Goal: Transaction & Acquisition: Purchase product/service

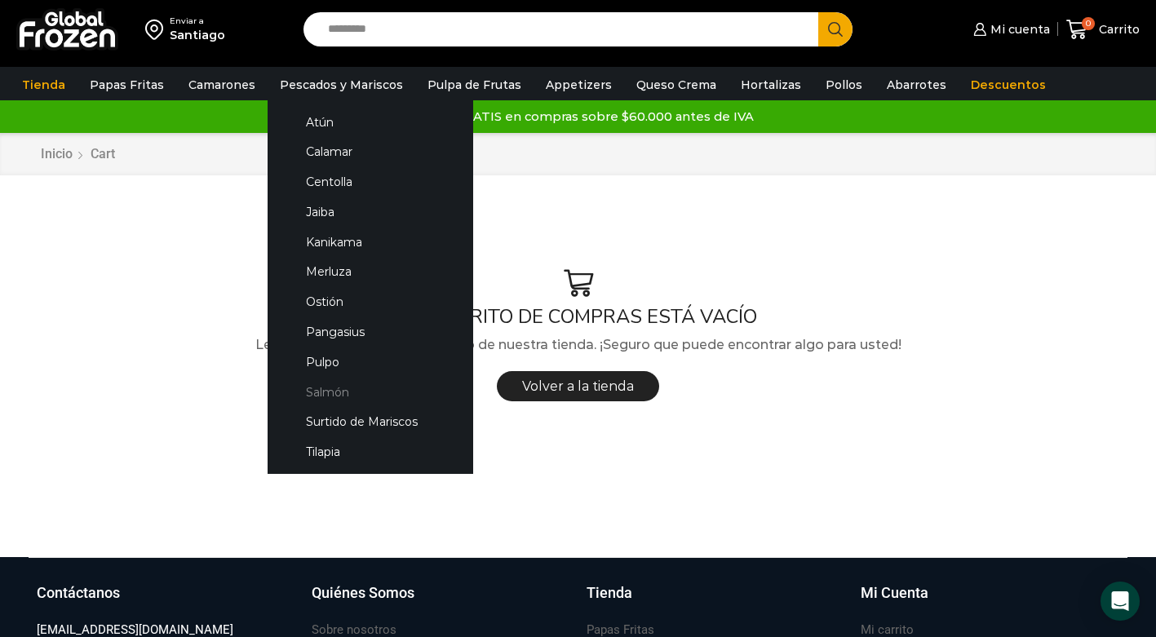
click at [325, 385] on link "Salmón" at bounding box center [370, 392] width 173 height 30
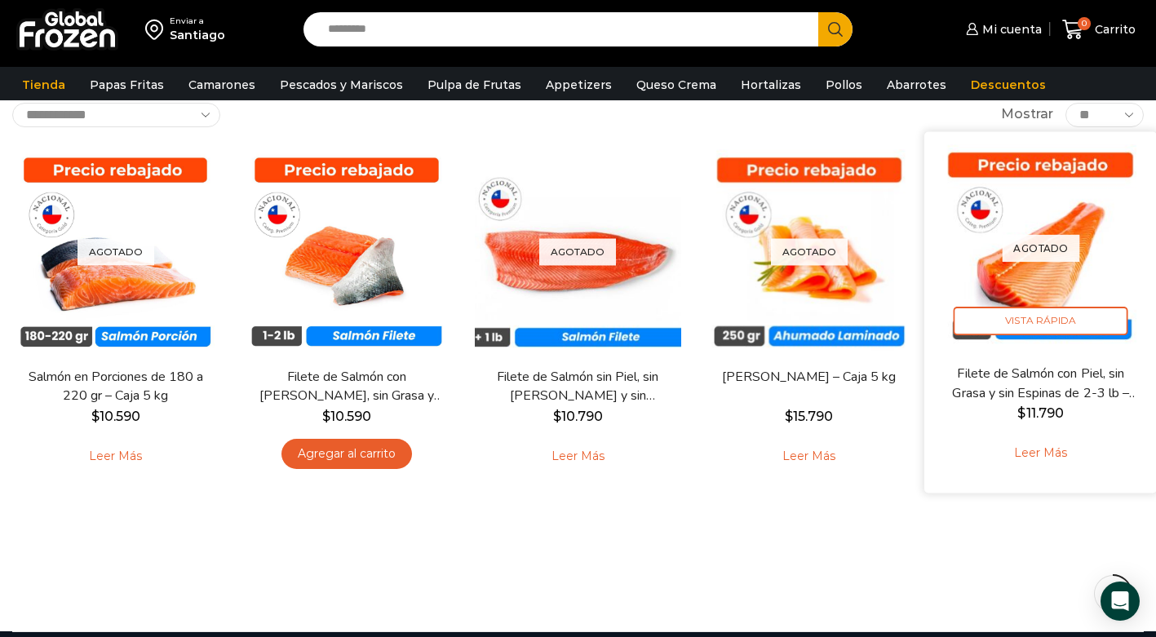
scroll to position [97, 0]
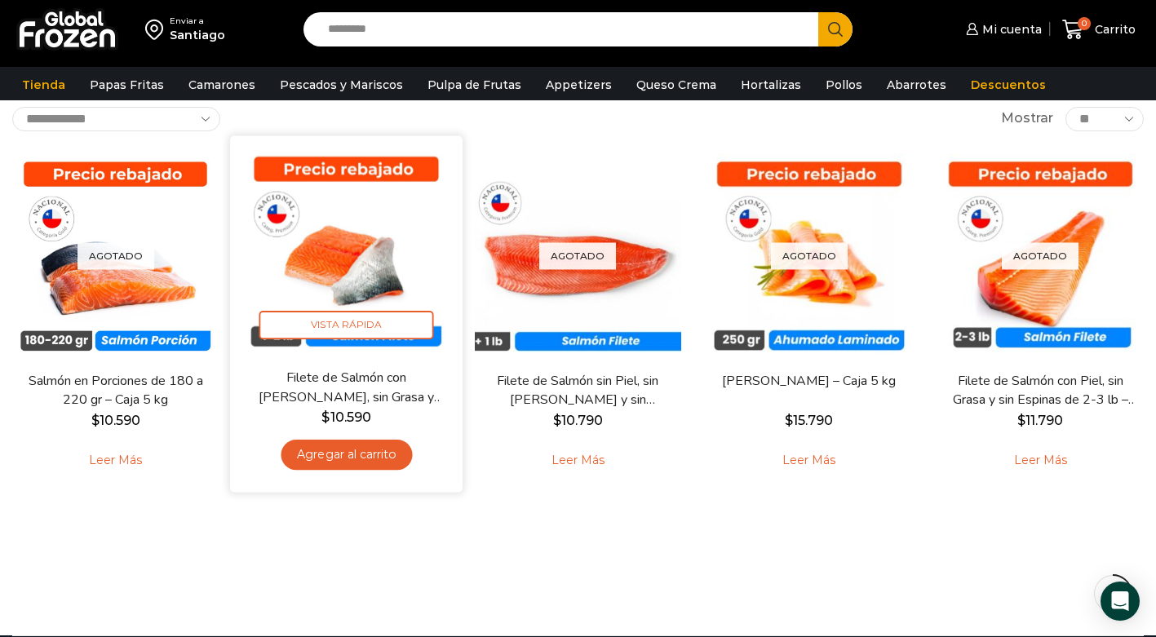
click at [378, 461] on link "Agregar al carrito" at bounding box center [347, 455] width 131 height 30
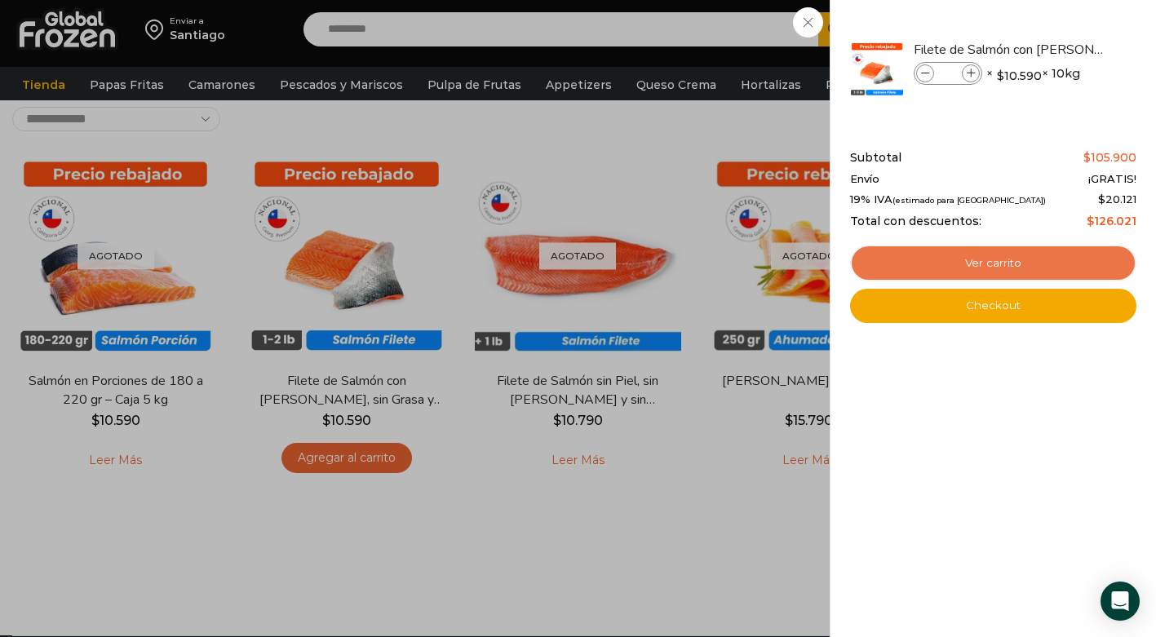
click at [1023, 273] on link "Ver carrito" at bounding box center [993, 264] width 286 height 38
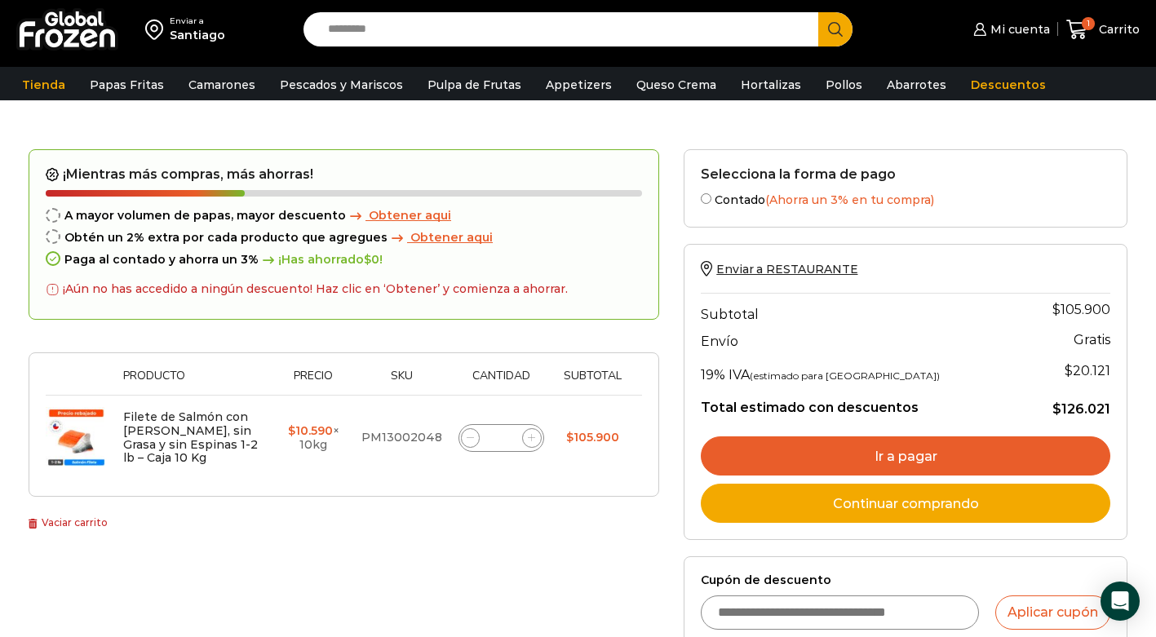
scroll to position [87, 0]
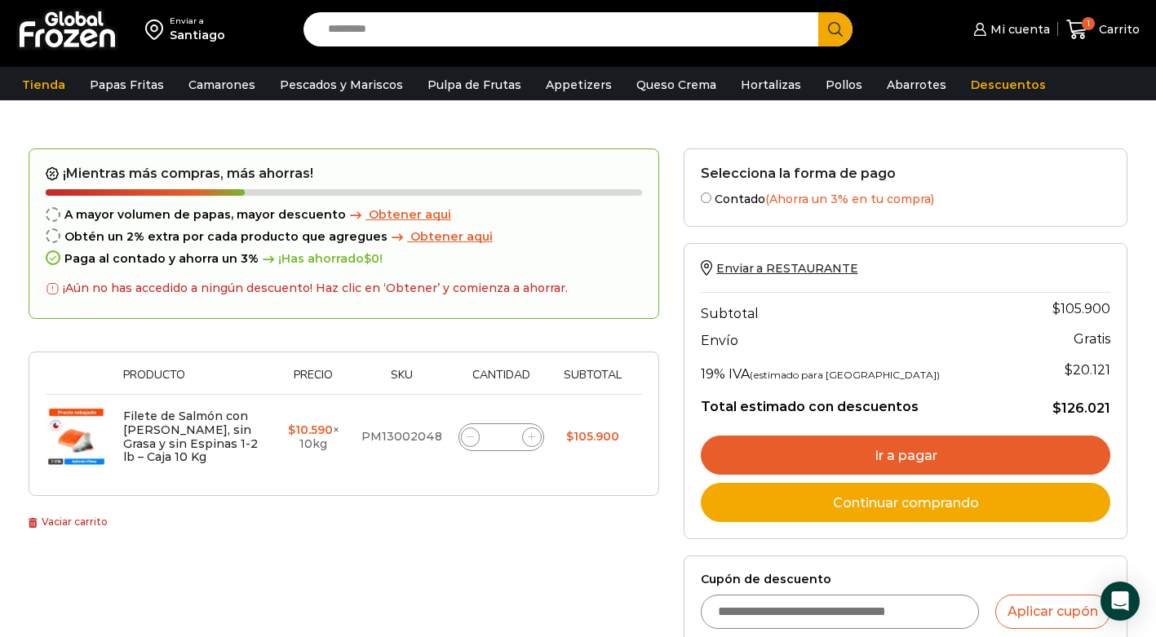
click at [907, 461] on link "Ir a pagar" at bounding box center [906, 455] width 410 height 39
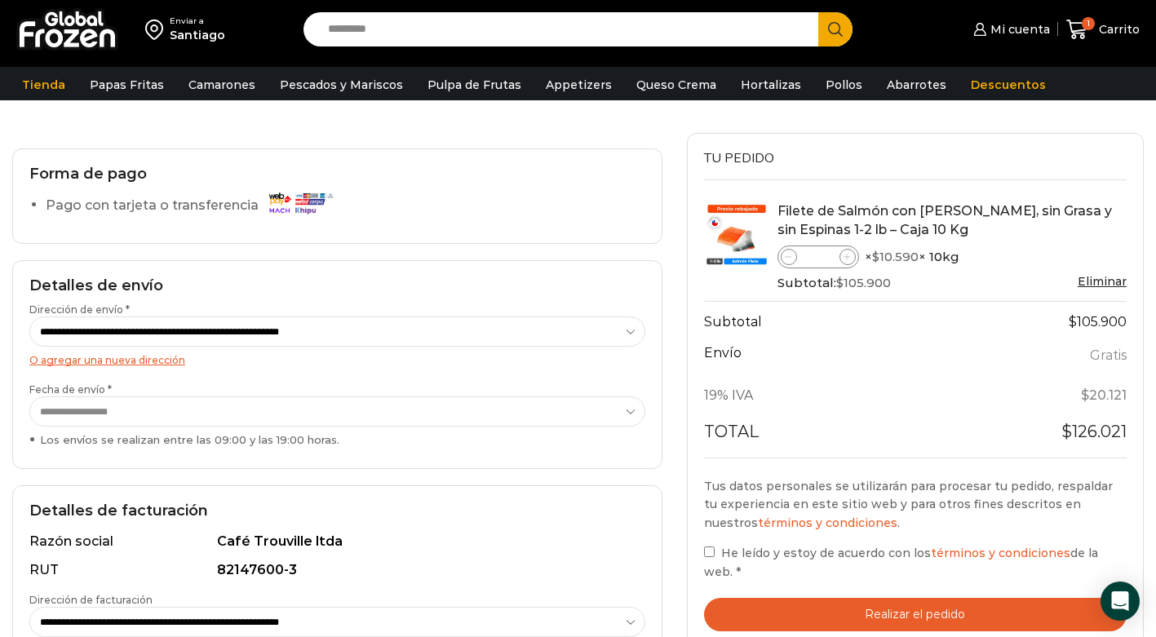
scroll to position [82, 0]
click at [875, 612] on button "Realizar el pedido" at bounding box center [915, 615] width 423 height 33
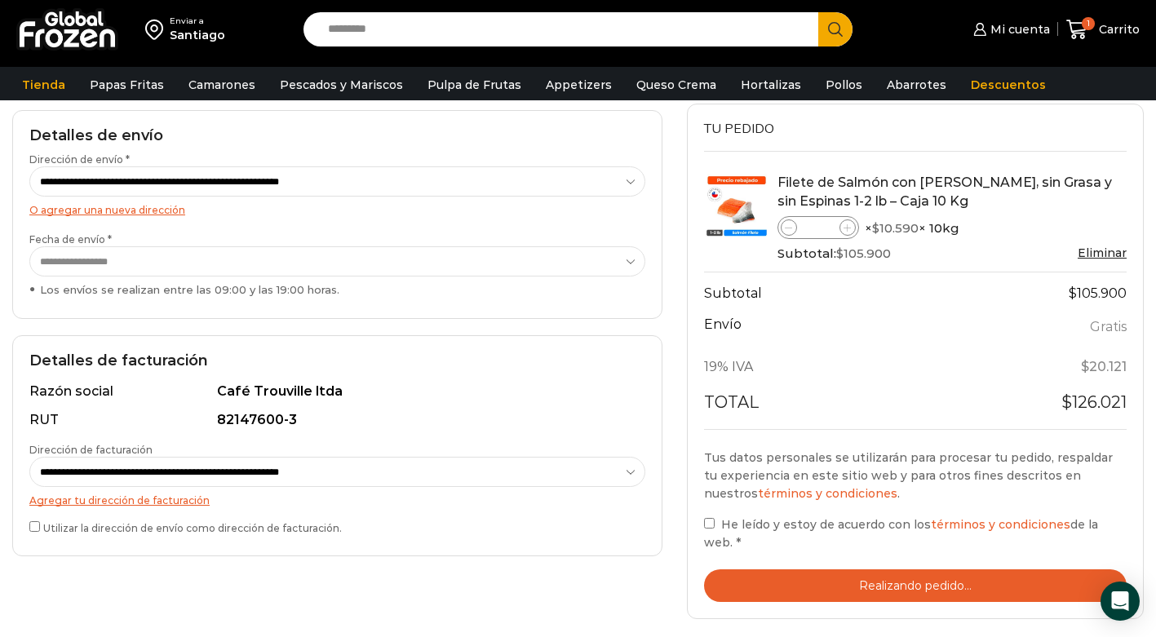
scroll to position [304, 0]
